Goal: Task Accomplishment & Management: Use online tool/utility

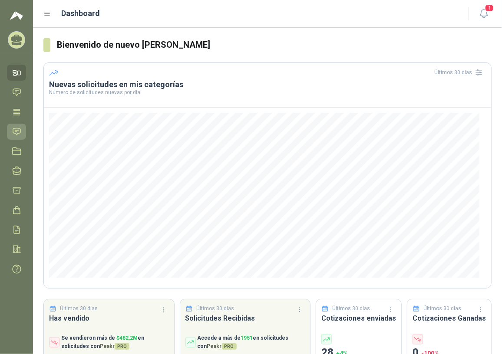
click at [18, 131] on icon at bounding box center [16, 131] width 9 height 9
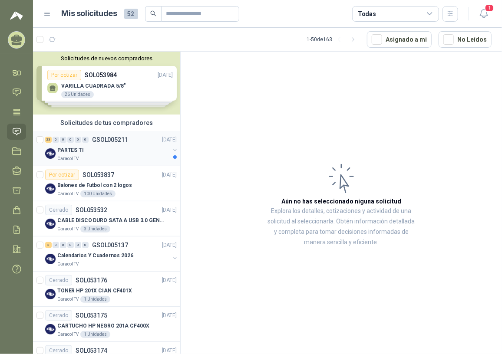
click at [107, 147] on div "PARTES TI" at bounding box center [113, 150] width 112 height 10
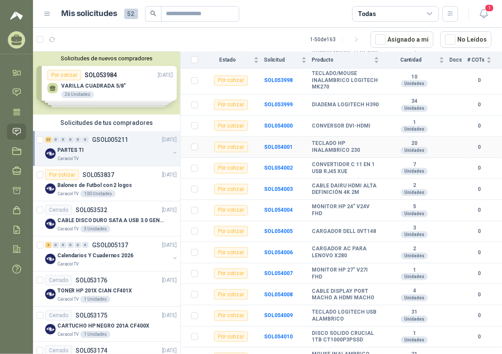
scroll to position [313, 0]
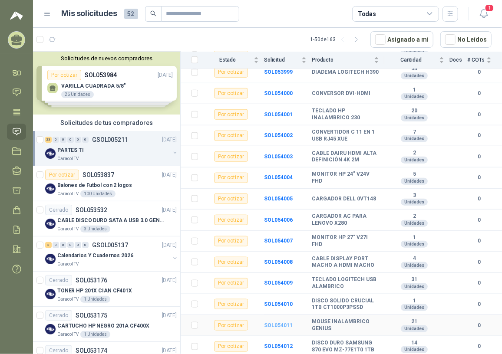
click at [288, 324] on b "SOL054011" at bounding box center [278, 326] width 29 height 6
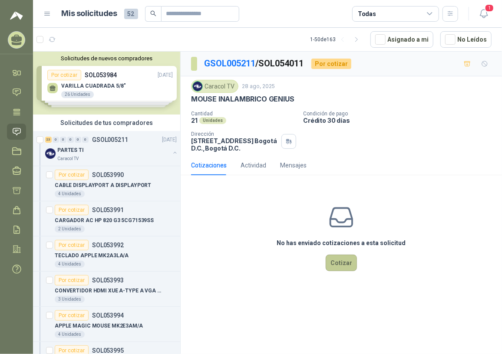
click at [348, 256] on button "Cotizar" at bounding box center [341, 263] width 31 height 16
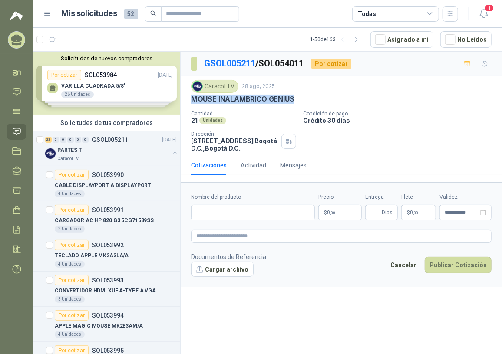
drag, startPoint x: 191, startPoint y: 96, endPoint x: 298, endPoint y: 105, distance: 107.2
click at [298, 105] on div "Caracol TV 28 ago, 2025 MOUSE INALAMBRICO GENIUS Cantidad 21 Unidades Condició…" at bounding box center [341, 116] width 300 height 72
click at [297, 96] on div "MOUSE INALAMBRICO GENIUS" at bounding box center [341, 99] width 300 height 9
drag, startPoint x: 191, startPoint y: 96, endPoint x: 295, endPoint y: 102, distance: 104.4
click at [295, 102] on div "MOUSE INALAMBRICO GENIUS" at bounding box center [341, 99] width 300 height 9
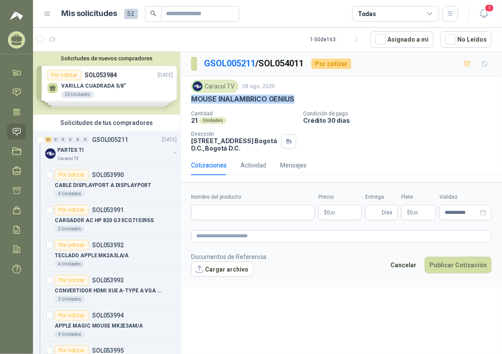
copy p "MOUSE INALAMBRICO GENIUS"
